Goal: Communication & Community: Answer question/provide support

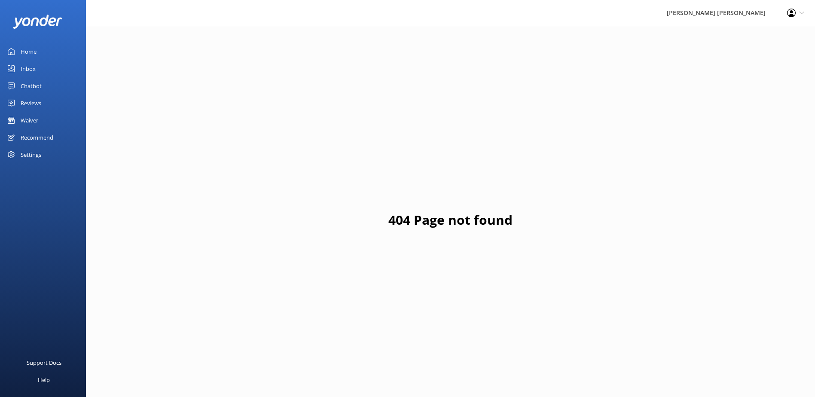
click at [27, 70] on div "Inbox" at bounding box center [28, 68] width 15 height 17
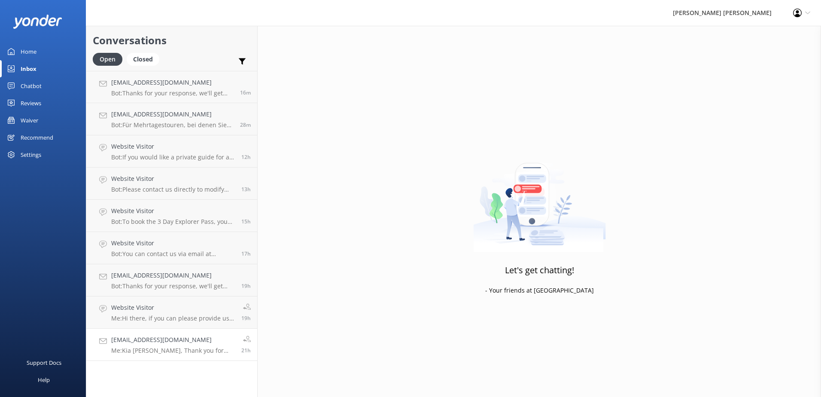
click at [143, 344] on h4 "[EMAIL_ADDRESS][DOMAIN_NAME]" at bounding box center [173, 339] width 124 height 9
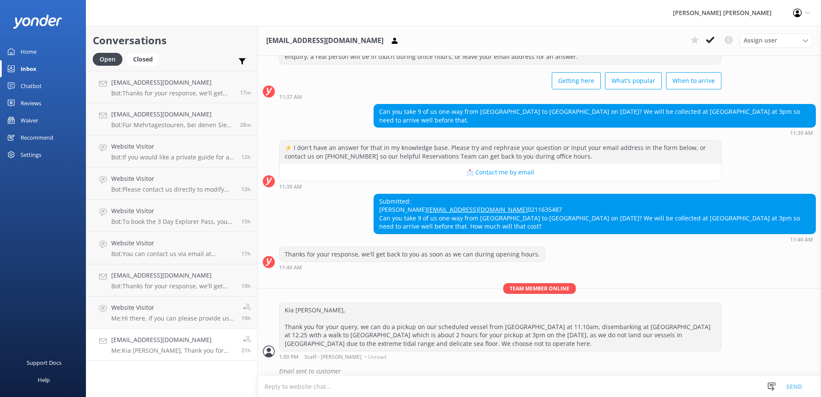
scroll to position [53, 0]
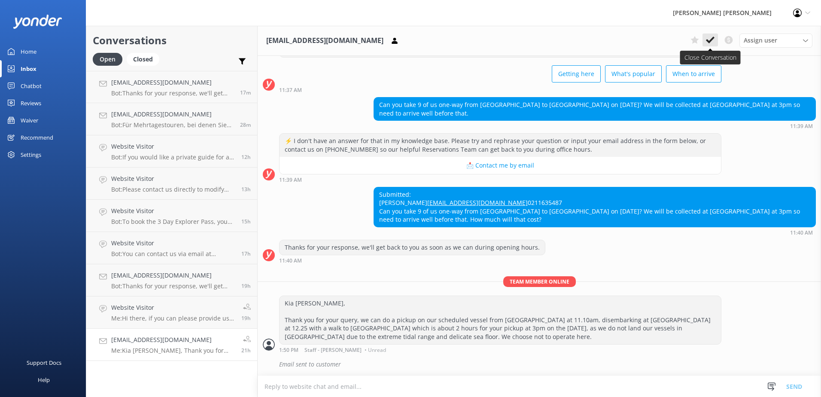
click at [712, 39] on use at bounding box center [710, 40] width 9 height 7
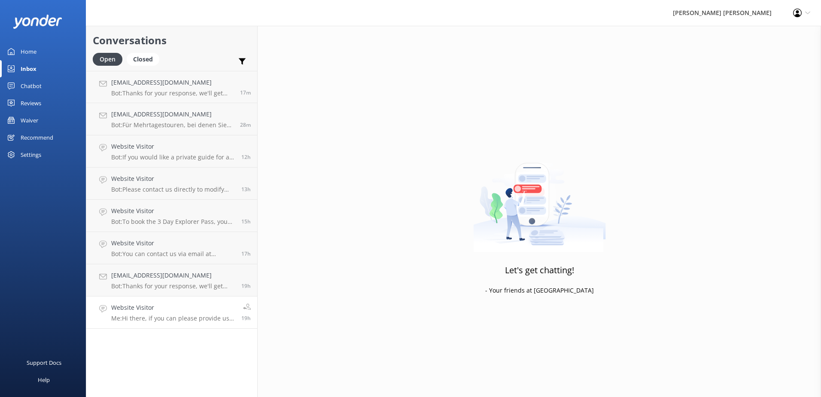
click at [166, 311] on h4 "Website Visitor" at bounding box center [173, 307] width 124 height 9
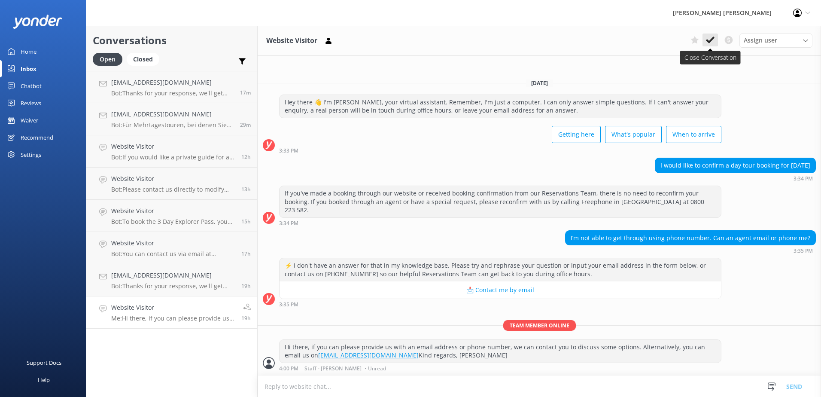
click at [712, 37] on icon at bounding box center [710, 40] width 9 height 9
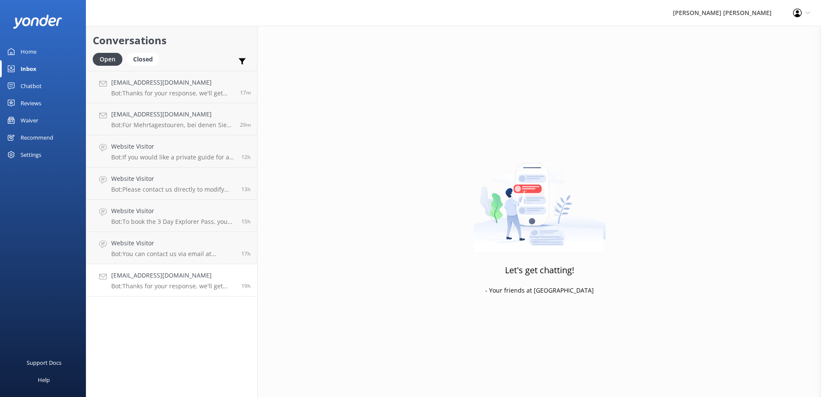
click at [147, 287] on p "Bot: Thanks for your response, we'll get back to you as soon as we can during o…" at bounding box center [173, 286] width 124 height 8
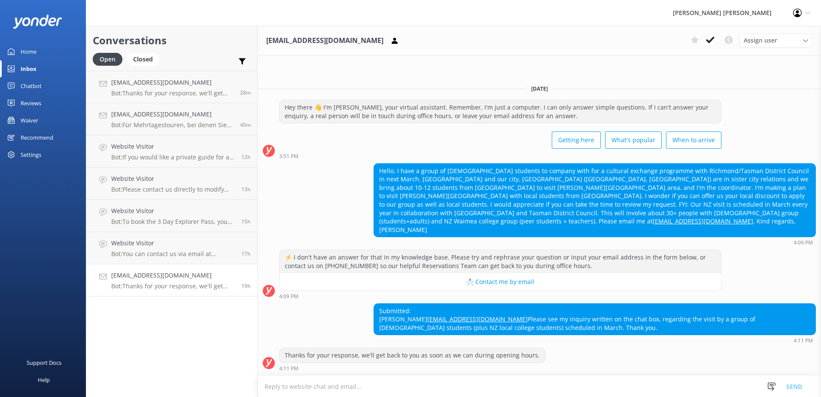
click at [284, 386] on textarea at bounding box center [540, 386] width 564 height 21
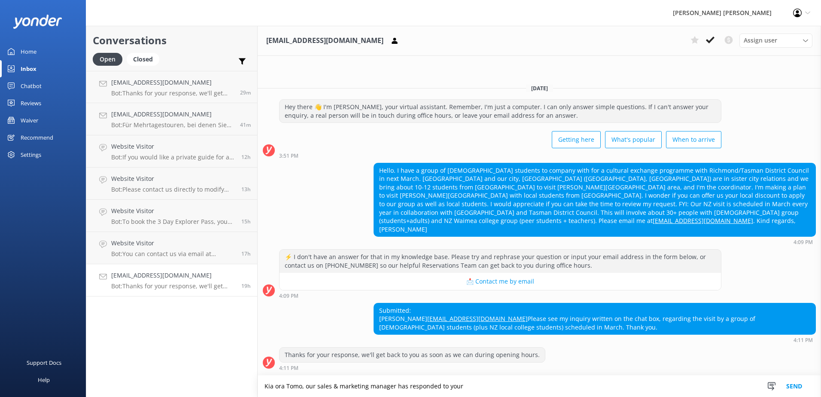
drag, startPoint x: 475, startPoint y: 390, endPoint x: 394, endPoint y: 387, distance: 80.4
click at [394, 387] on textarea "Kia ora Tomo, our sales & marketing manager has responded to your" at bounding box center [540, 385] width 564 height 21
click at [306, 388] on textarea "Kia ora Tomo, our sales & marketing manager will respond to your enquiry via em…" at bounding box center [540, 385] width 564 height 21
click at [535, 384] on textarea "Kia ora Tomo, many thanks for reaching out with your request. Our sales & marke…" at bounding box center [540, 385] width 564 height 21
click at [533, 387] on textarea "Kia ora Tomo, many thanks for reaching out with your request. Our sales & marke…" at bounding box center [540, 385] width 564 height 21
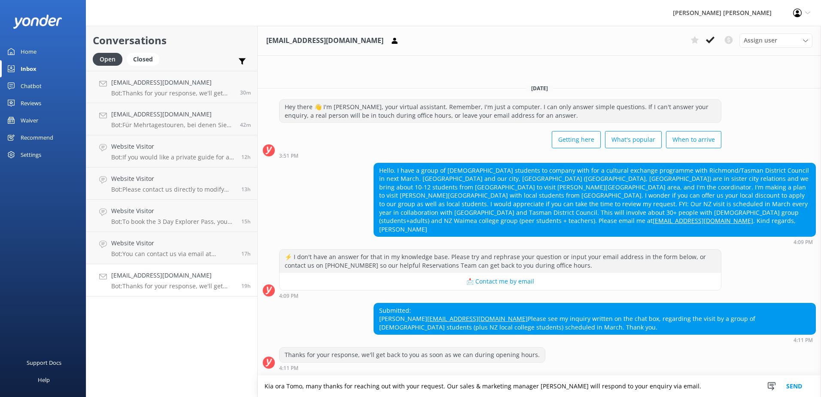
type textarea "Kia ora Tomo, many thanks for reaching out with your request. Our sales & marke…"
click at [800, 386] on button "Send" at bounding box center [794, 385] width 32 height 21
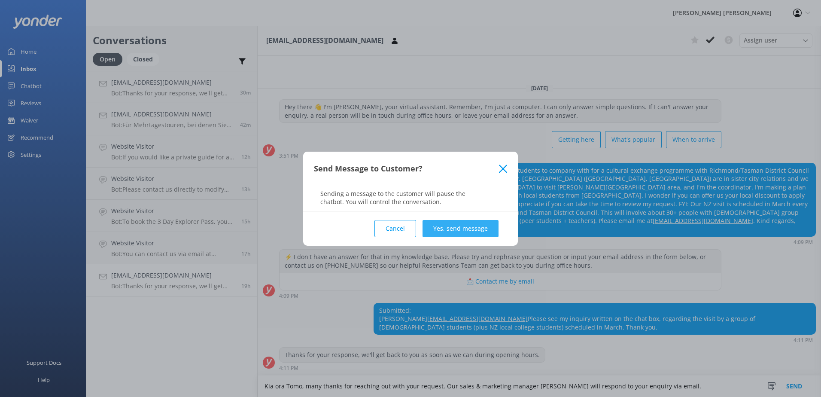
click at [457, 232] on button "Yes, send message" at bounding box center [461, 228] width 76 height 17
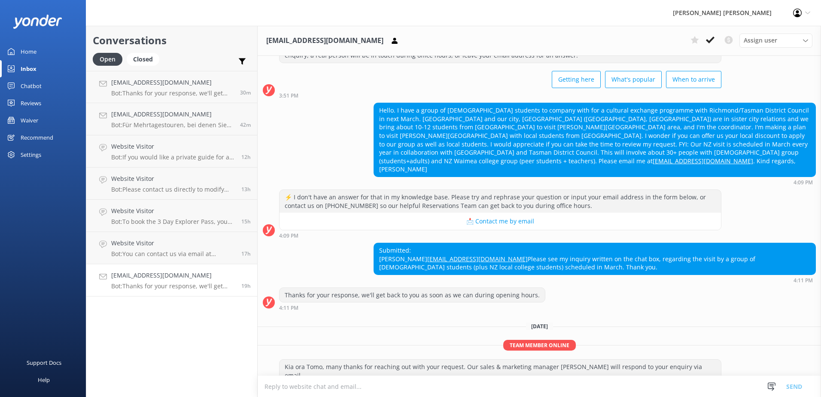
scroll to position [59, 0]
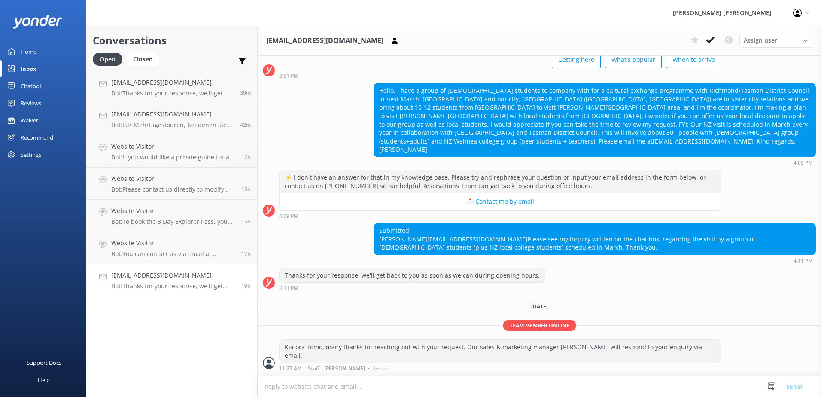
drag, startPoint x: 711, startPoint y: 40, endPoint x: 705, endPoint y: 43, distance: 6.4
click at [711, 40] on icon at bounding box center [710, 40] width 9 height 9
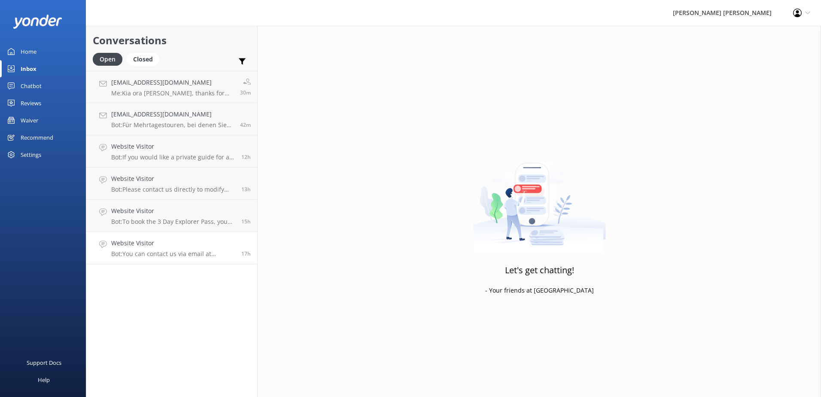
click at [137, 249] on div "Website Visitor Bot: You can contact us via email at [EMAIL_ADDRESS][DOMAIN_NAM…" at bounding box center [173, 247] width 124 height 19
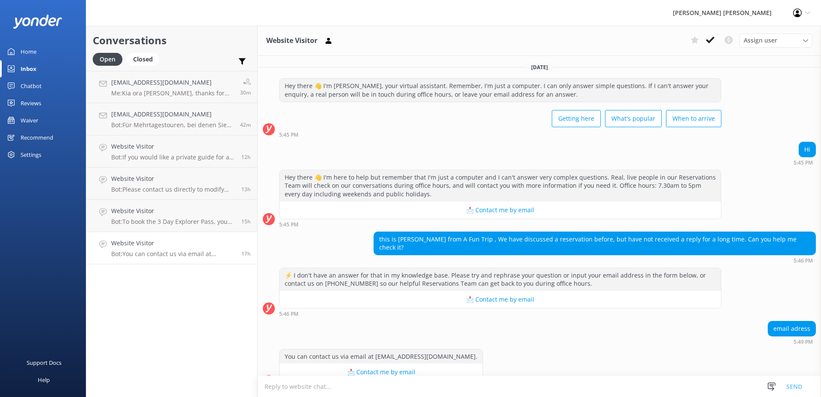
scroll to position [10, 0]
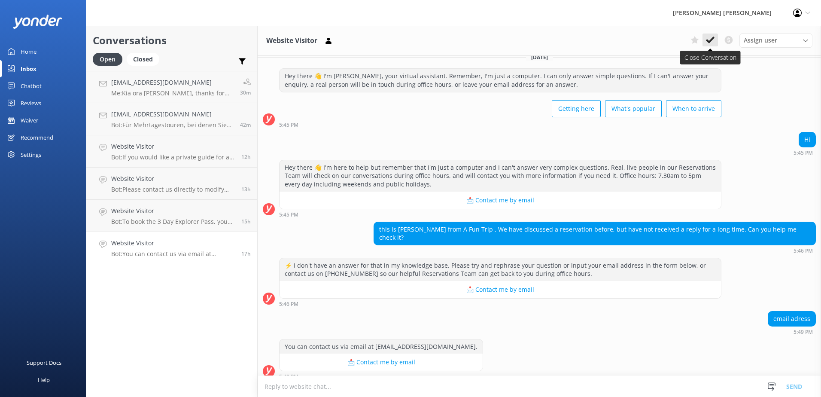
click at [712, 38] on use at bounding box center [710, 40] width 9 height 7
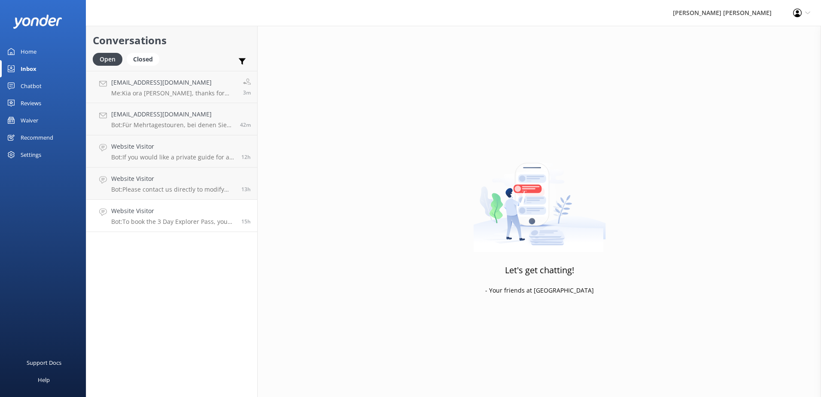
click at [161, 217] on div "Website Visitor Bot: To book the 3 Day Explorer Pass, you need to call the team…" at bounding box center [173, 215] width 124 height 19
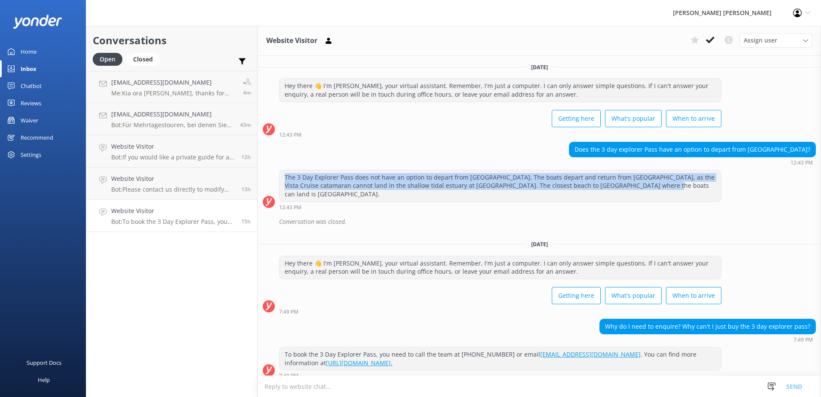
drag, startPoint x: 285, startPoint y: 177, endPoint x: 643, endPoint y: 191, distance: 358.1
click at [643, 191] on div "The 3 Day Explorer Pass does not have an option to depart from [GEOGRAPHIC_DATA…" at bounding box center [501, 185] width 442 height 31
copy div "The 3 Day Explorer Pass does not have an option to depart from [GEOGRAPHIC_DATA…"
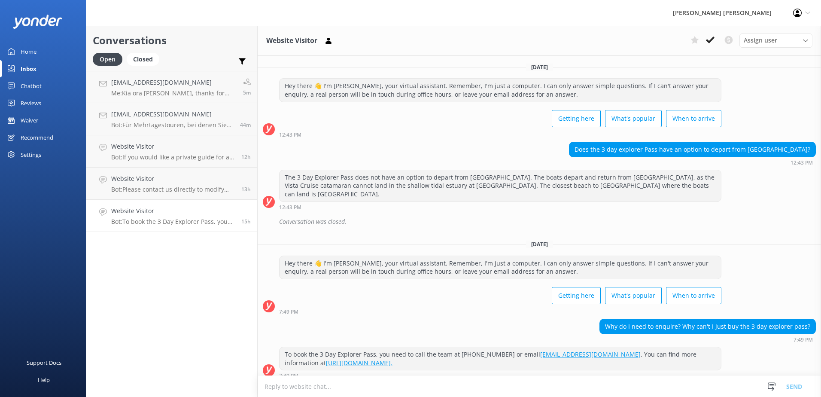
click at [334, 385] on textarea at bounding box center [540, 386] width 564 height 21
click at [367, 387] on textarea at bounding box center [540, 386] width 564 height 21
drag, startPoint x: 342, startPoint y: 386, endPoint x: 525, endPoint y: 385, distance: 183.0
click at [525, 385] on textarea at bounding box center [540, 386] width 564 height 21
click at [319, 392] on textarea at bounding box center [540, 386] width 564 height 21
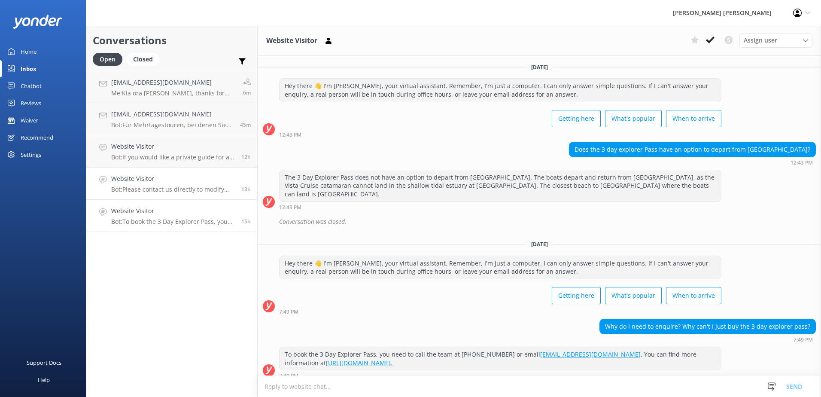
click at [115, 183] on h4 "Website Visitor" at bounding box center [173, 178] width 124 height 9
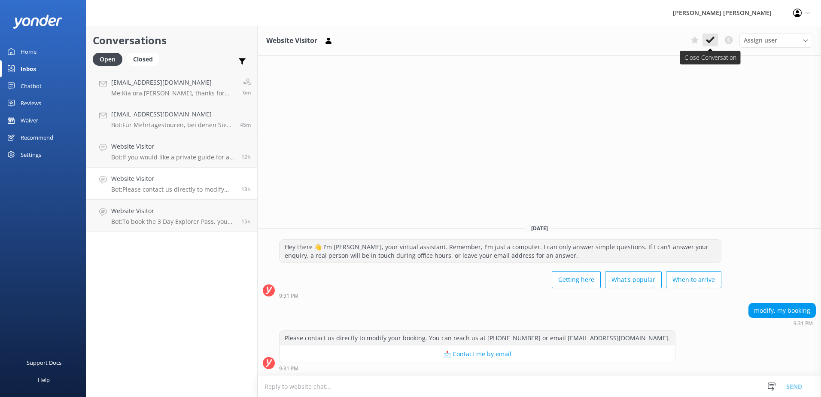
click at [711, 41] on use at bounding box center [710, 40] width 9 height 7
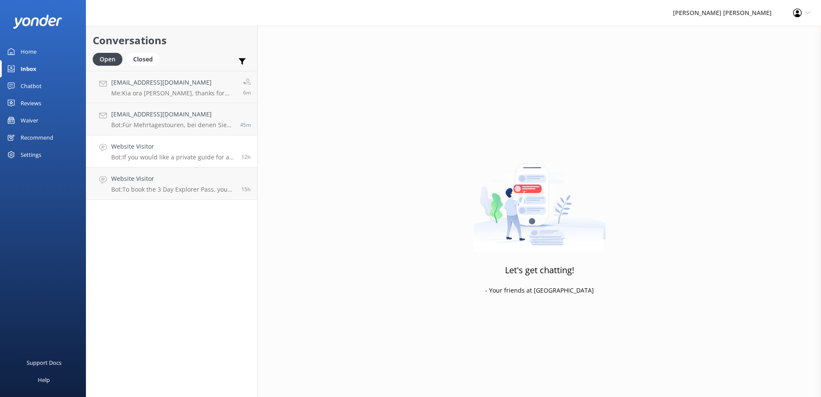
click at [159, 152] on div "Website Visitor Bot: If you would like a private guide for a walking trip, plea…" at bounding box center [173, 151] width 124 height 19
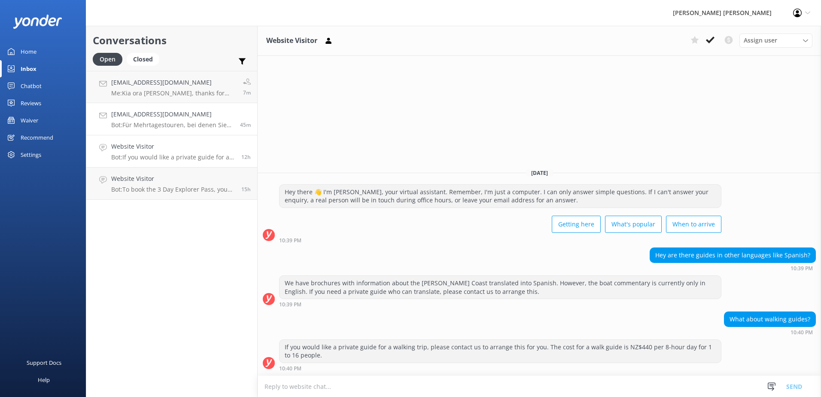
click at [177, 119] on div "[EMAIL_ADDRESS][DOMAIN_NAME] Bot: Für Mehrtagestouren, bei denen Sie in unseren…" at bounding box center [172, 119] width 122 height 19
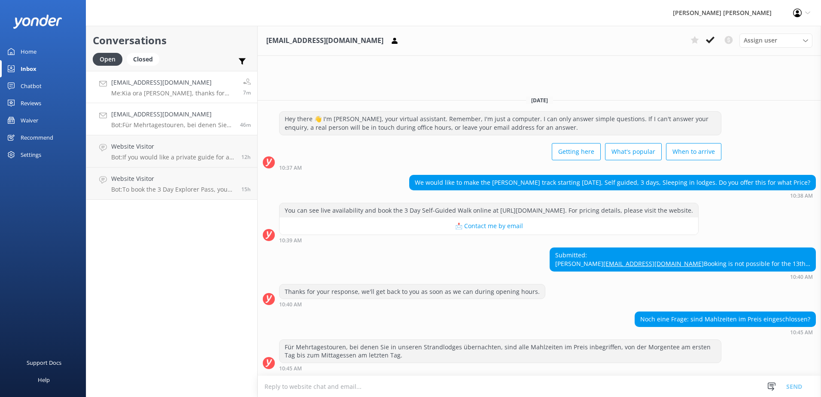
click at [194, 85] on h4 "[EMAIL_ADDRESS][DOMAIN_NAME]" at bounding box center [173, 82] width 125 height 9
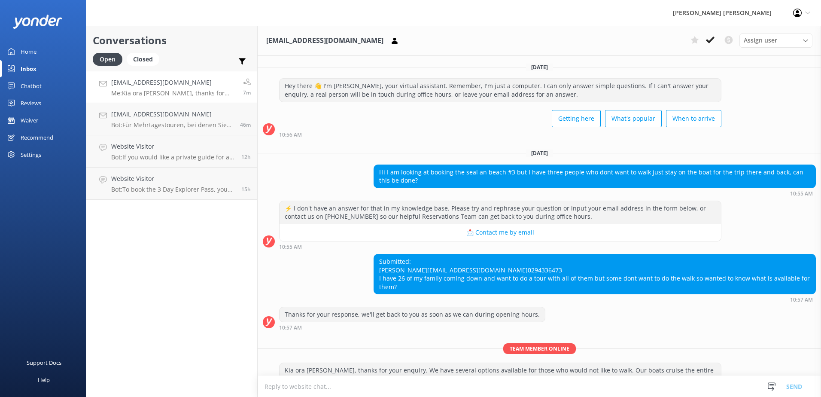
scroll to position [84, 0]
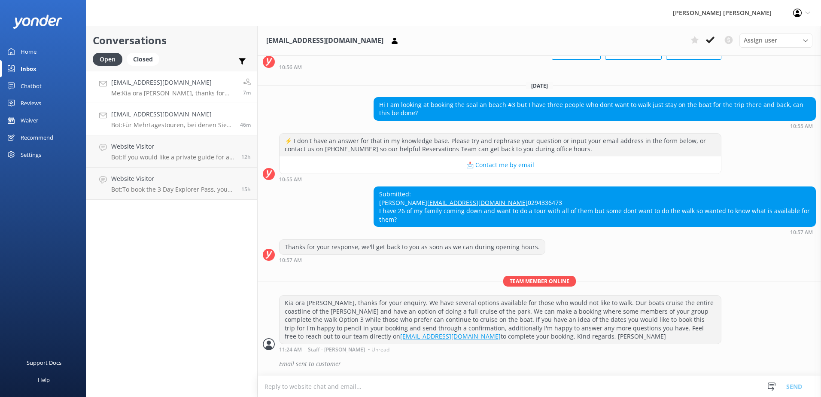
drag, startPoint x: 138, startPoint y: 121, endPoint x: 143, endPoint y: 125, distance: 6.2
click at [138, 121] on p "Bot: Für Mehrtagestouren, bei denen Sie in unseren Strandlodges übernachten, si…" at bounding box center [172, 125] width 122 height 8
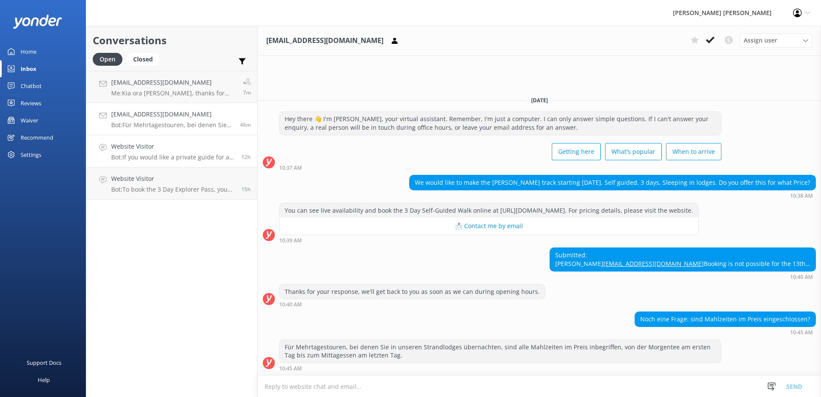
click at [158, 153] on div "Website Visitor Bot: If you would like a private guide for a walking trip, plea…" at bounding box center [173, 151] width 124 height 19
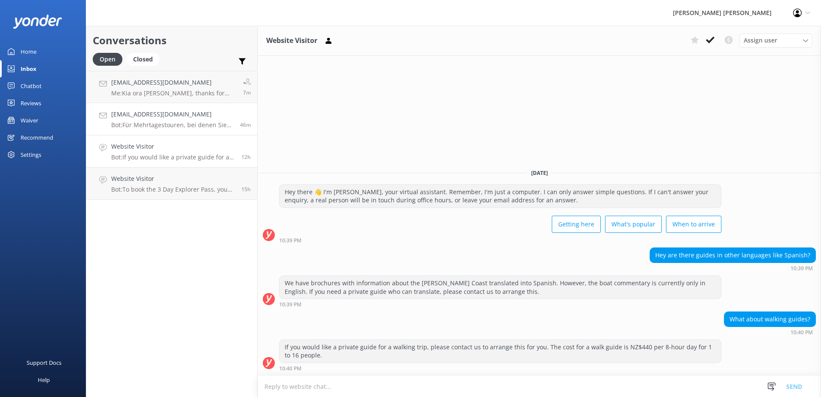
click at [183, 125] on p "Bot: Für Mehrtagestouren, bei denen Sie in unseren Strandlodges übernachten, si…" at bounding box center [172, 125] width 122 height 8
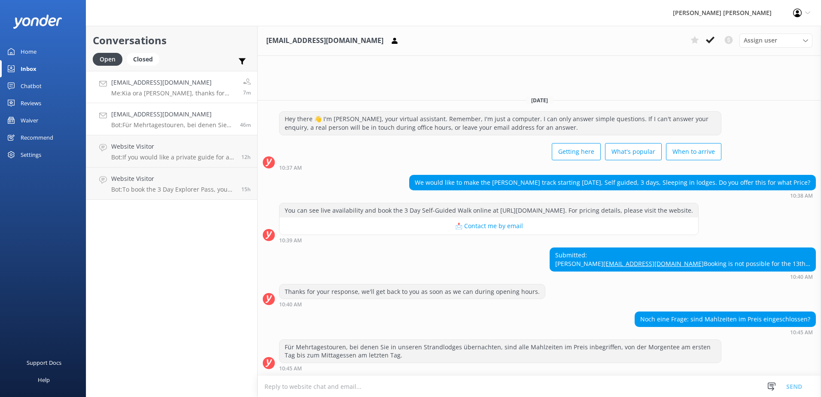
click at [160, 96] on p "Me: [PERSON_NAME] [PERSON_NAME], thanks for your enquiry. We have several optio…" at bounding box center [173, 93] width 125 height 8
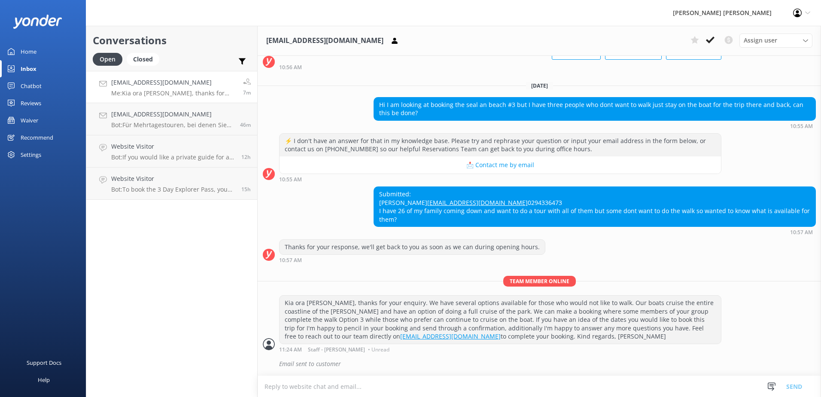
scroll to position [84, 0]
click at [168, 155] on p "Bot: If you would like a private guide for a walking trip, please contact us to…" at bounding box center [173, 157] width 124 height 8
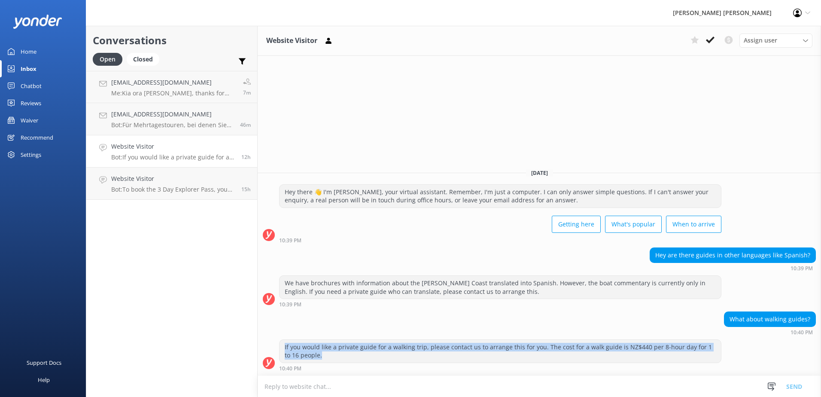
drag, startPoint x: 284, startPoint y: 347, endPoint x: 322, endPoint y: 358, distance: 39.8
click at [322, 358] on div "If you would like a private guide for a walking trip, please contact us to arra…" at bounding box center [501, 351] width 442 height 23
copy div "If you would like a private guide for a walking trip, please contact us to arra…"
click at [322, 354] on div "If you would like a private guide for a walking trip, please contact us to arra…" at bounding box center [501, 351] width 442 height 23
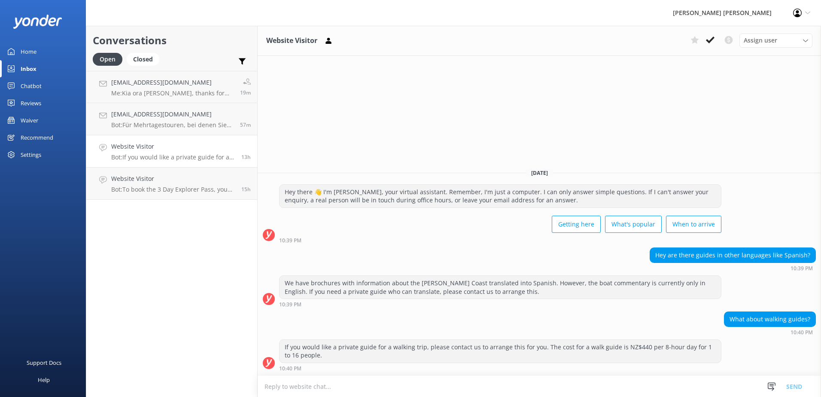
click at [284, 345] on div "If you would like a private guide for a walking trip, please contact us to arra…" at bounding box center [501, 351] width 442 height 23
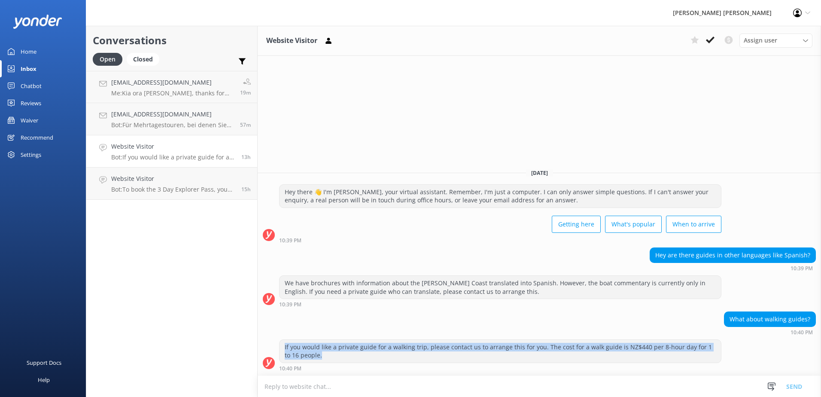
drag, startPoint x: 285, startPoint y: 345, endPoint x: 311, endPoint y: 361, distance: 30.5
click at [311, 361] on div "If you would like a private guide for a walking trip, please contact us to arra…" at bounding box center [501, 351] width 442 height 23
copy div "If you would like a private guide for a walking trip, please contact us to arra…"
click at [697, 354] on div "If you would like a private guide for a walking trip, please contact us to arra…" at bounding box center [501, 351] width 442 height 23
drag, startPoint x: 286, startPoint y: 348, endPoint x: 313, endPoint y: 357, distance: 28.7
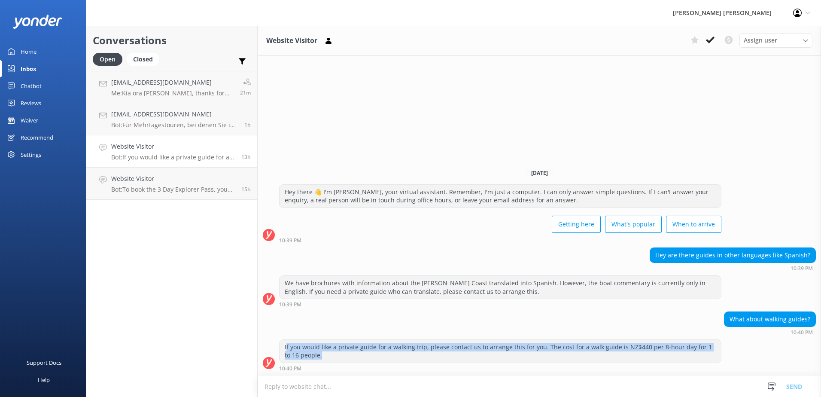
click at [313, 357] on div "If you would like a private guide for a walking trip, please contact us to arra…" at bounding box center [501, 351] width 442 height 23
drag, startPoint x: 313, startPoint y: 357, endPoint x: 342, endPoint y: 357, distance: 29.2
click at [345, 358] on div "If you would like a private guide for a walking trip, please contact us to arra…" at bounding box center [501, 351] width 442 height 23
drag, startPoint x: 286, startPoint y: 344, endPoint x: 320, endPoint y: 357, distance: 37.0
click at [320, 357] on div "If you would like a private guide for a walking trip, please contact us to arra…" at bounding box center [501, 351] width 442 height 23
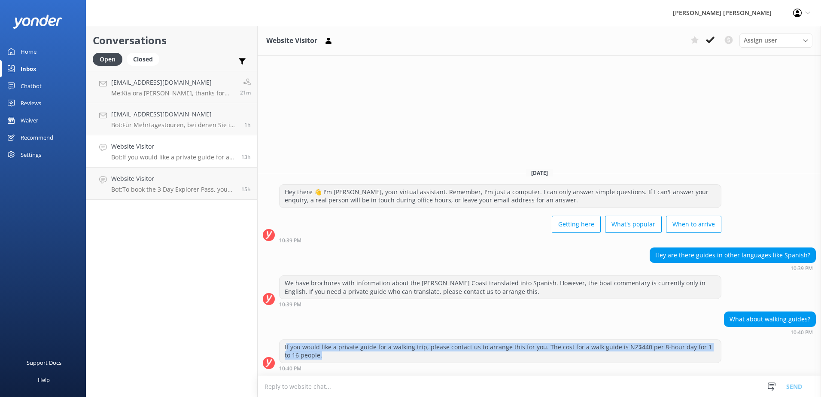
drag, startPoint x: 320, startPoint y: 357, endPoint x: 331, endPoint y: 354, distance: 11.4
click at [343, 354] on div "If you would like a private guide for a walking trip, please contact us to arra…" at bounding box center [501, 351] width 442 height 23
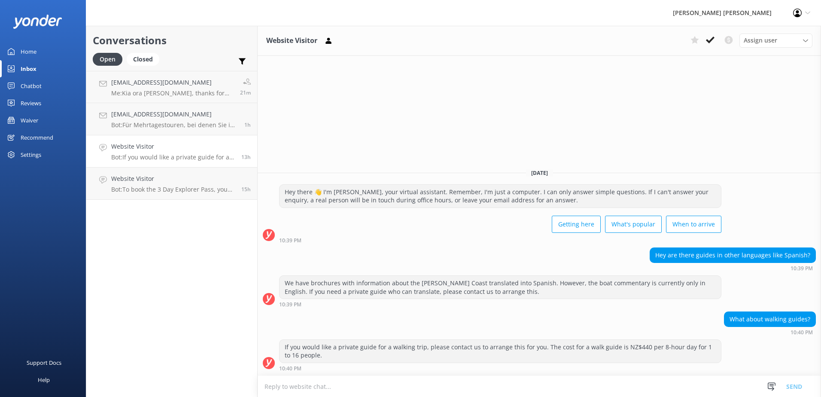
click at [284, 346] on div "If you would like a private guide for a walking trip, please contact us to arra…" at bounding box center [501, 351] width 442 height 23
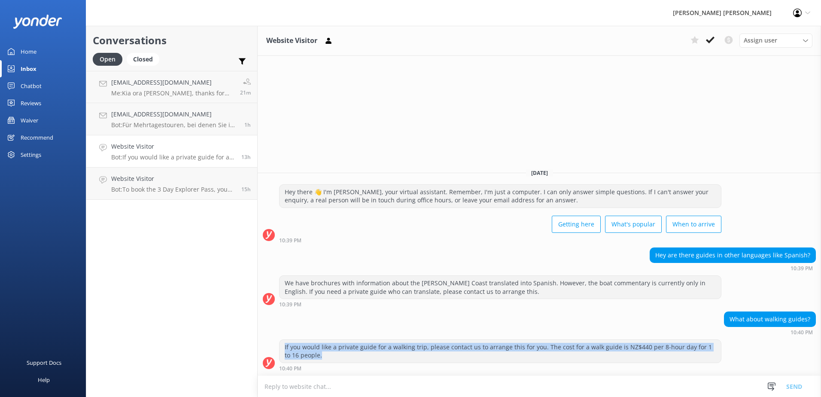
drag, startPoint x: 285, startPoint y: 346, endPoint x: 320, endPoint y: 358, distance: 37.2
click at [320, 358] on div "If you would like a private guide for a walking trip, please contact us to arra…" at bounding box center [501, 351] width 442 height 23
copy div "If you would like a private guide for a walking trip, please contact us to arra…"
click at [162, 96] on p "Me: [PERSON_NAME] [PERSON_NAME], thanks for your enquiry. We have several optio…" at bounding box center [172, 93] width 122 height 8
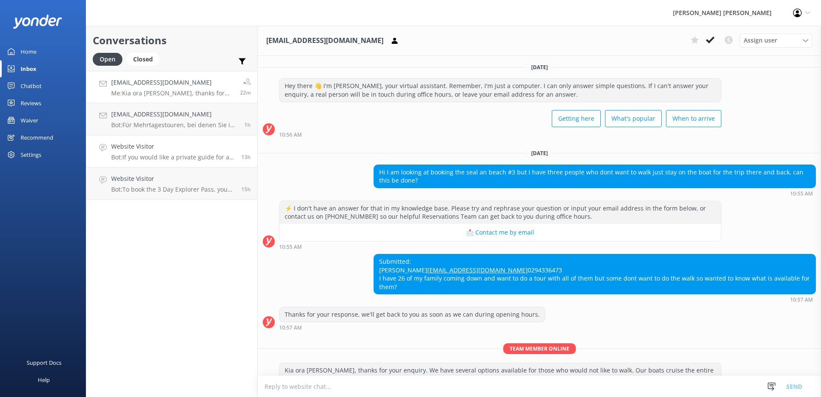
scroll to position [84, 0]
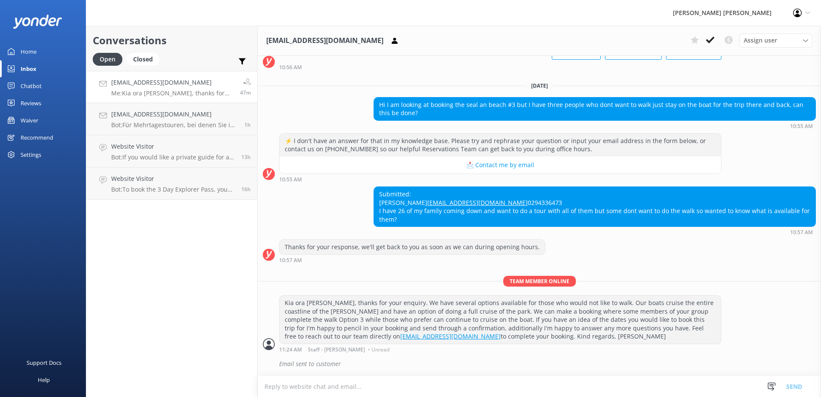
click at [30, 54] on div "Home" at bounding box center [29, 51] width 16 height 17
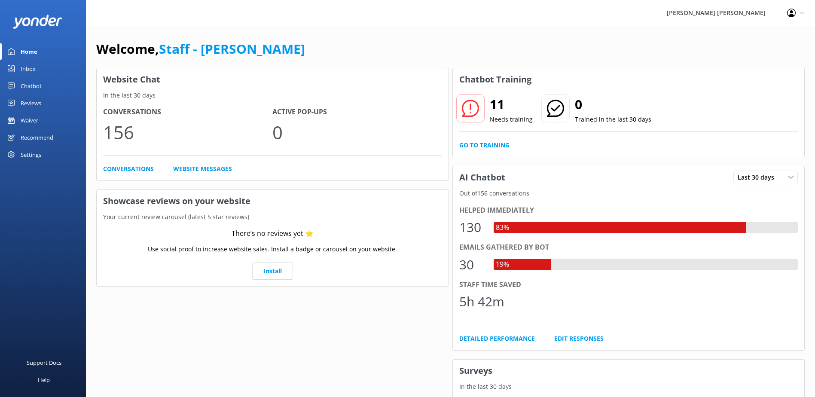
click at [29, 70] on div "Inbox" at bounding box center [28, 68] width 15 height 17
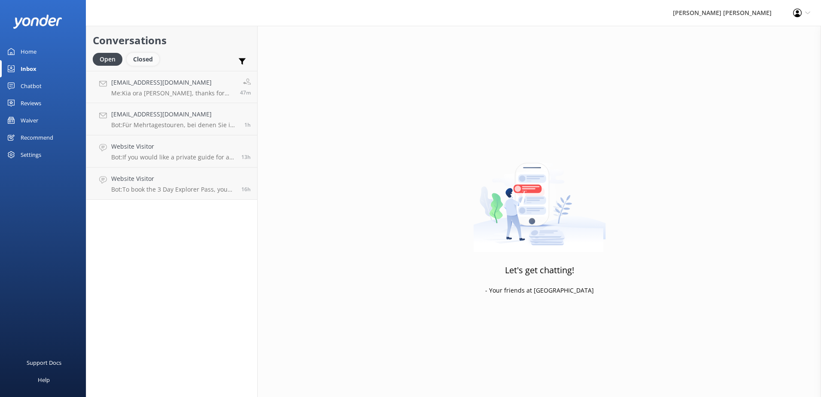
click at [148, 59] on div "Closed" at bounding box center [143, 59] width 33 height 13
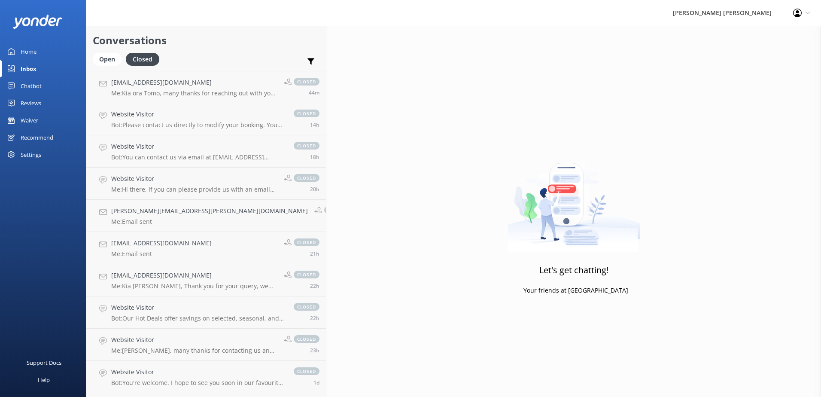
click at [812, 12] on div "Profile Settings Logout" at bounding box center [802, 13] width 39 height 26
click at [764, 196] on div "Let's get chatting! - Your friends at [GEOGRAPHIC_DATA]" at bounding box center [573, 224] width 495 height 397
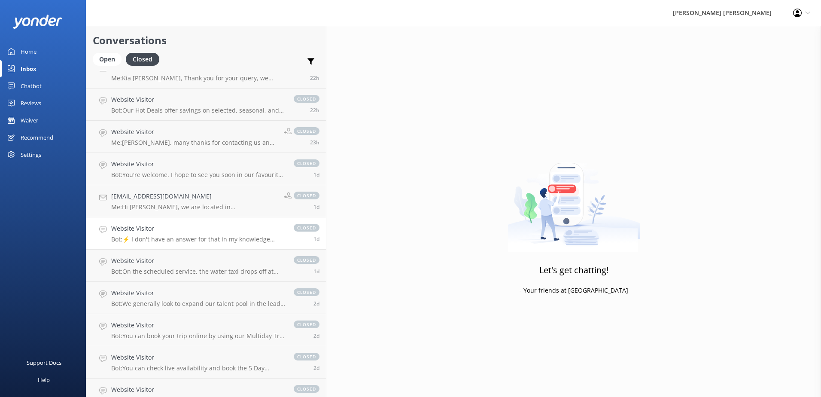
scroll to position [258, 0]
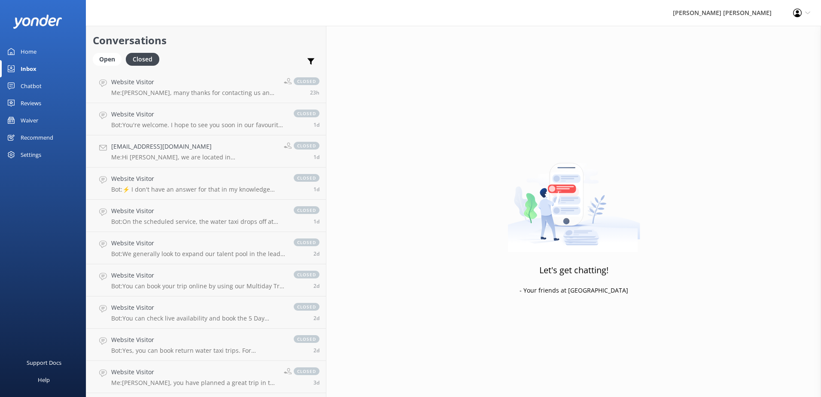
click at [26, 70] on div "Inbox" at bounding box center [29, 68] width 16 height 17
